Goal: Browse casually

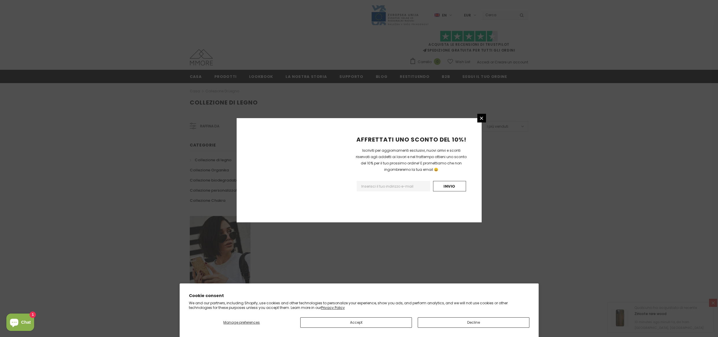
scroll to position [255, 0]
